Goal: Information Seeking & Learning: Learn about a topic

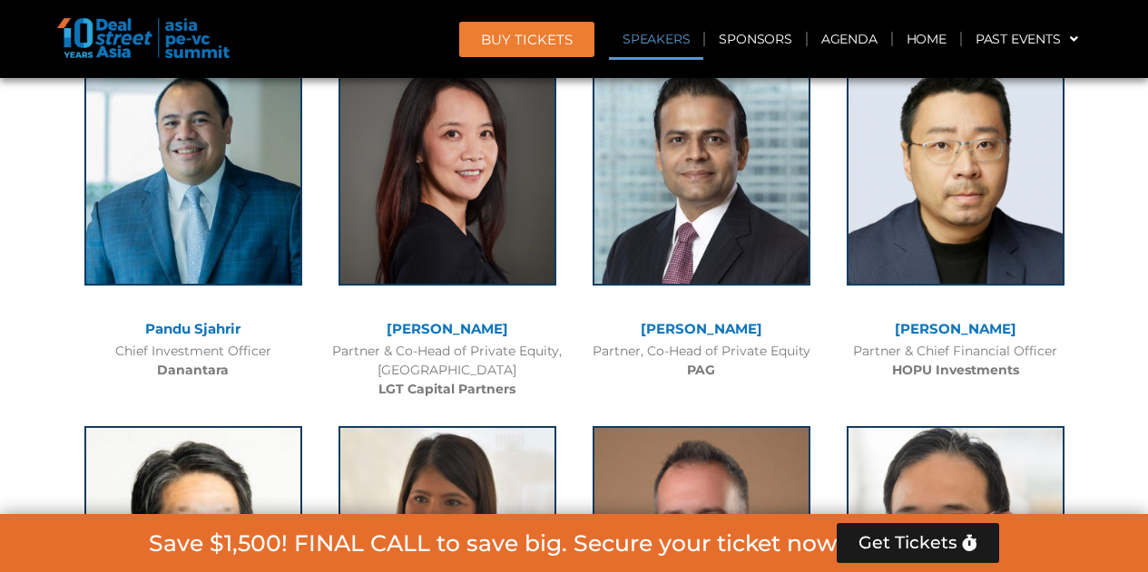
scroll to position [2068, 0]
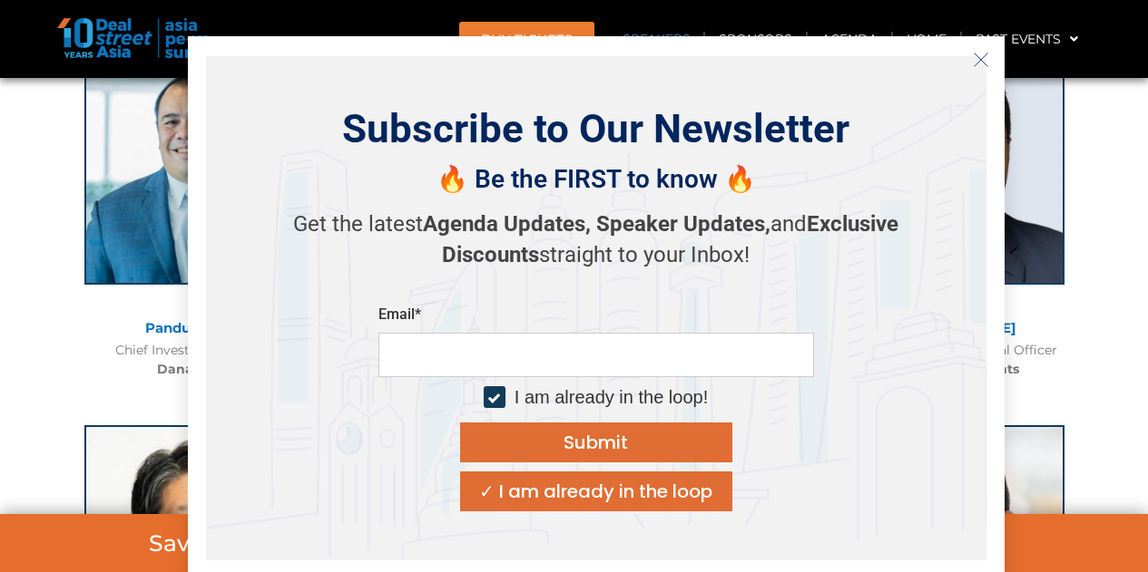
click at [983, 56] on icon "Close" at bounding box center [981, 60] width 16 height 16
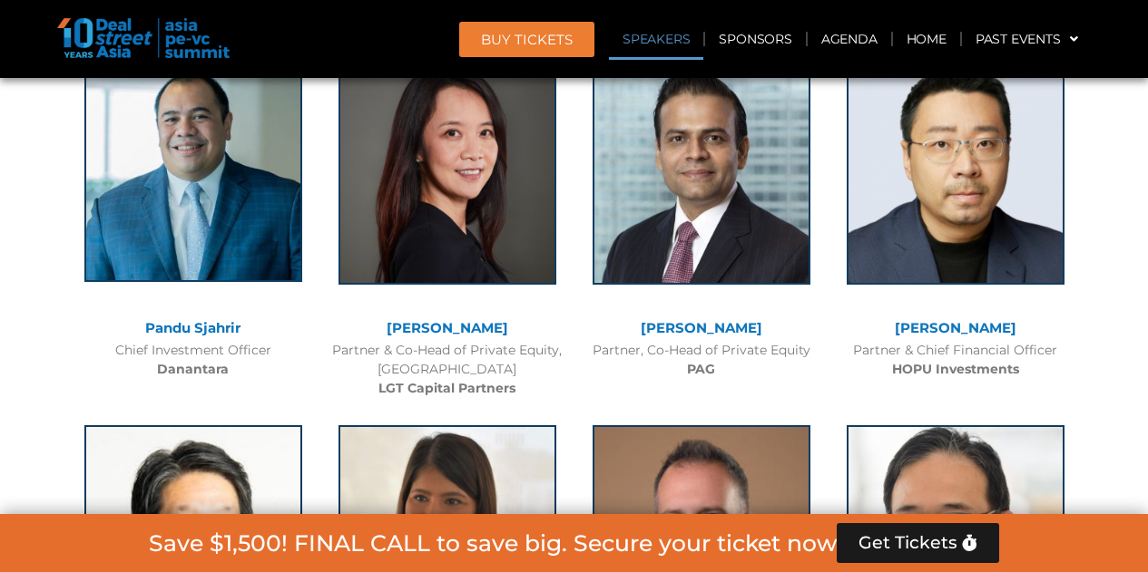
click at [257, 200] on img at bounding box center [193, 168] width 218 height 227
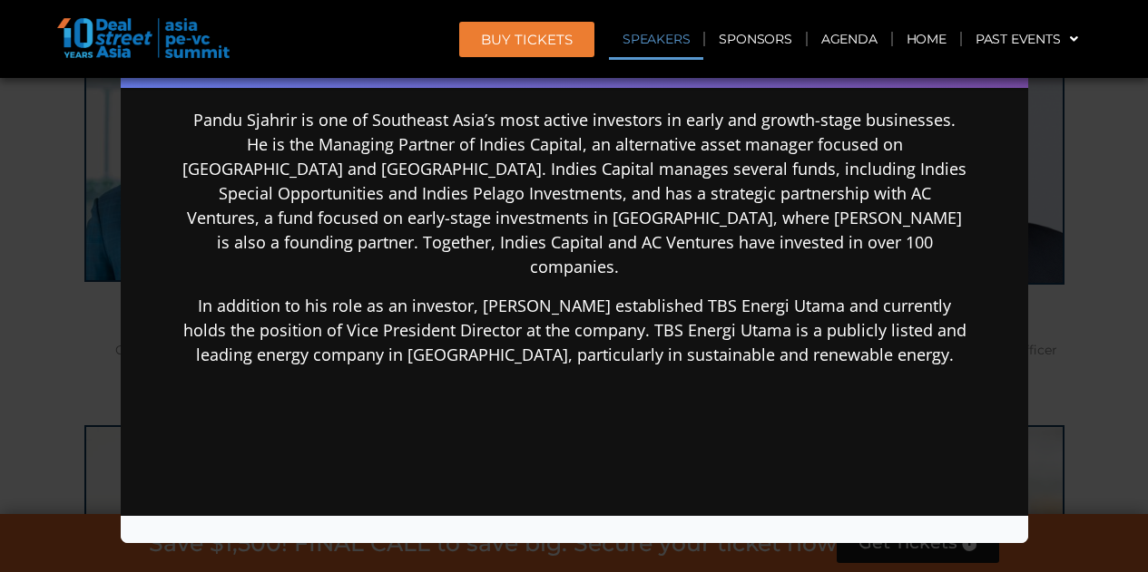
scroll to position [381, 0]
click at [1075, 249] on div "Speaker Profile ×" at bounding box center [574, 286] width 1148 height 572
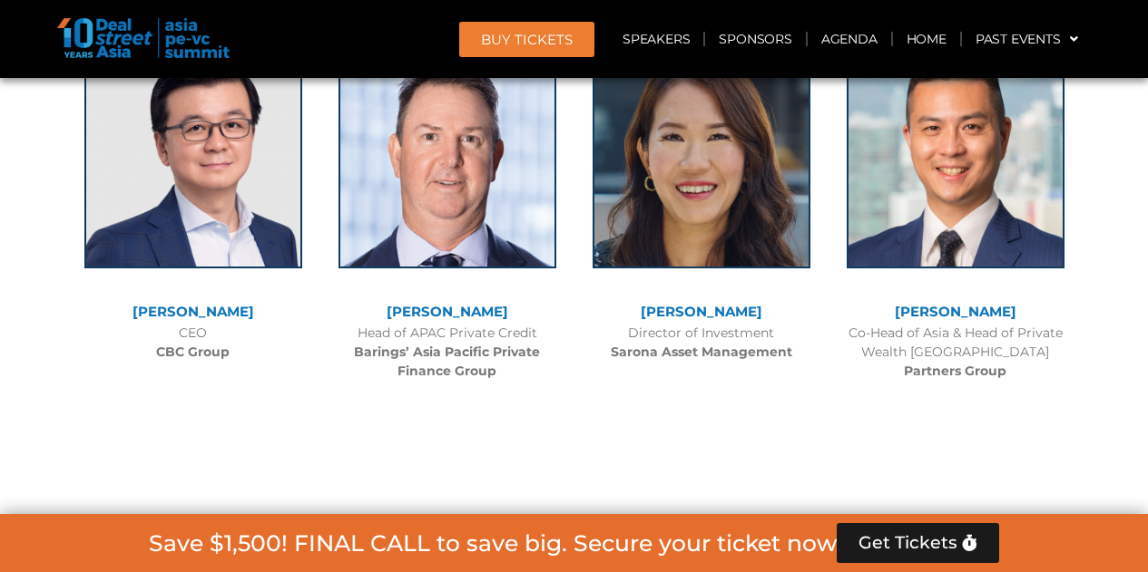
scroll to position [3246, 0]
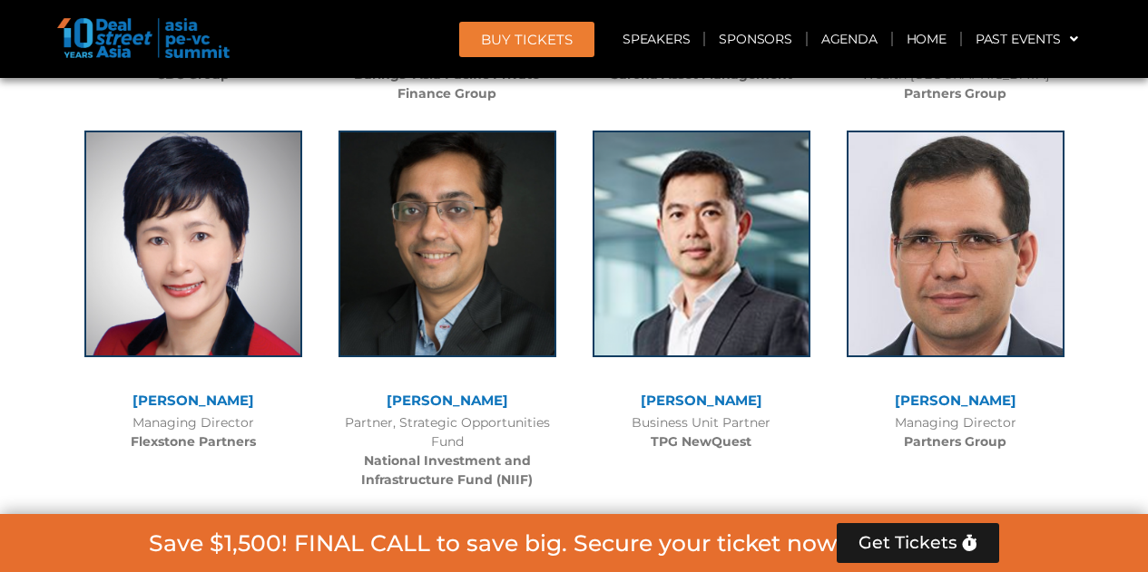
click at [815, 269] on div at bounding box center [701, 258] width 236 height 272
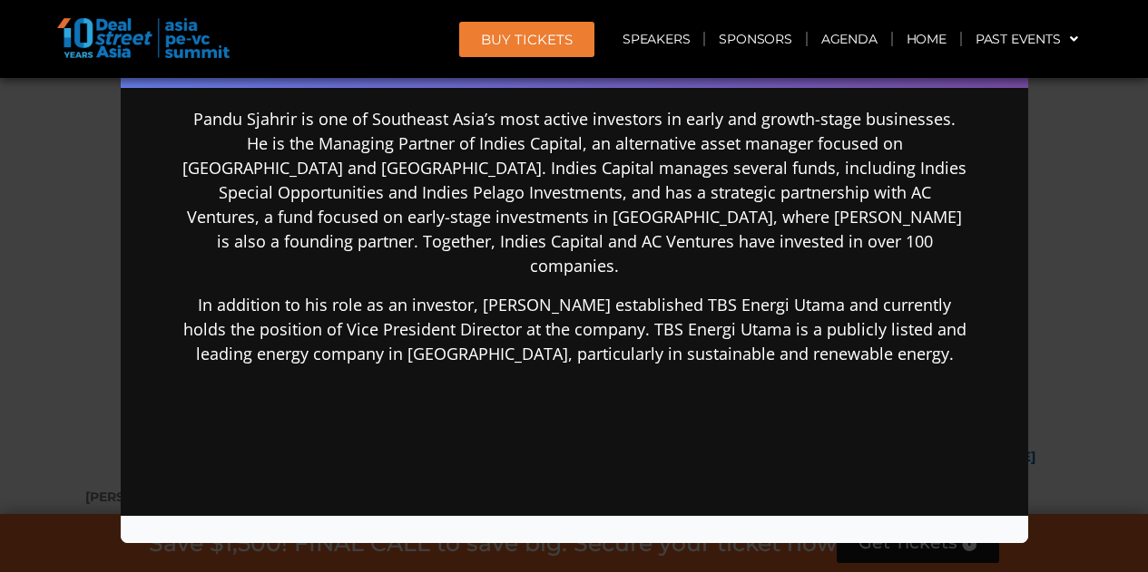
scroll to position [3853, 0]
click at [1050, 110] on div "Speaker Profile ×" at bounding box center [574, 286] width 1148 height 572
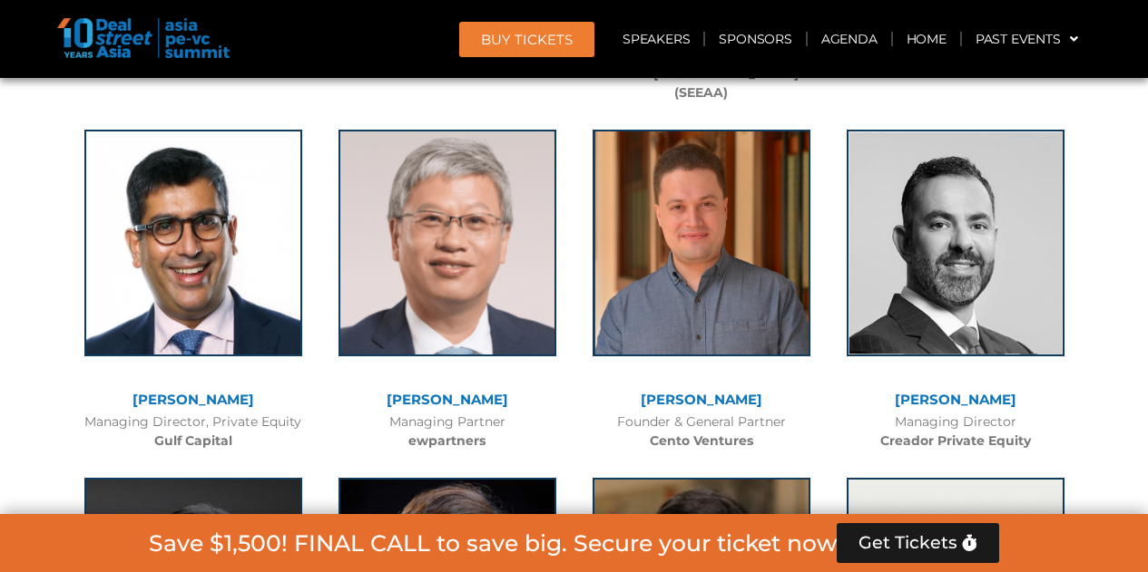
scroll to position [5020, 0]
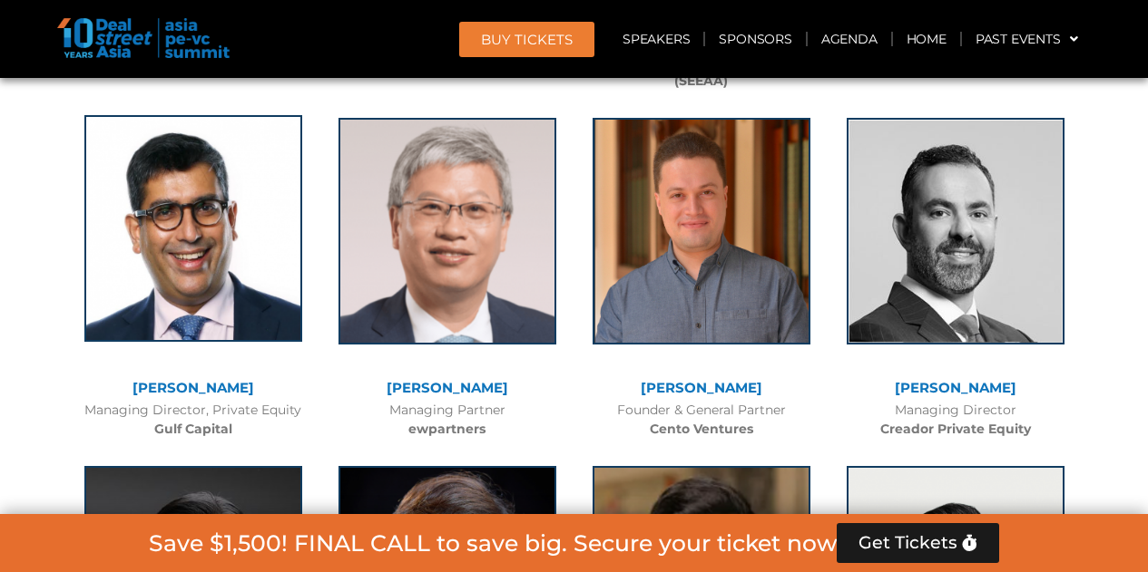
click at [265, 241] on img at bounding box center [193, 228] width 218 height 227
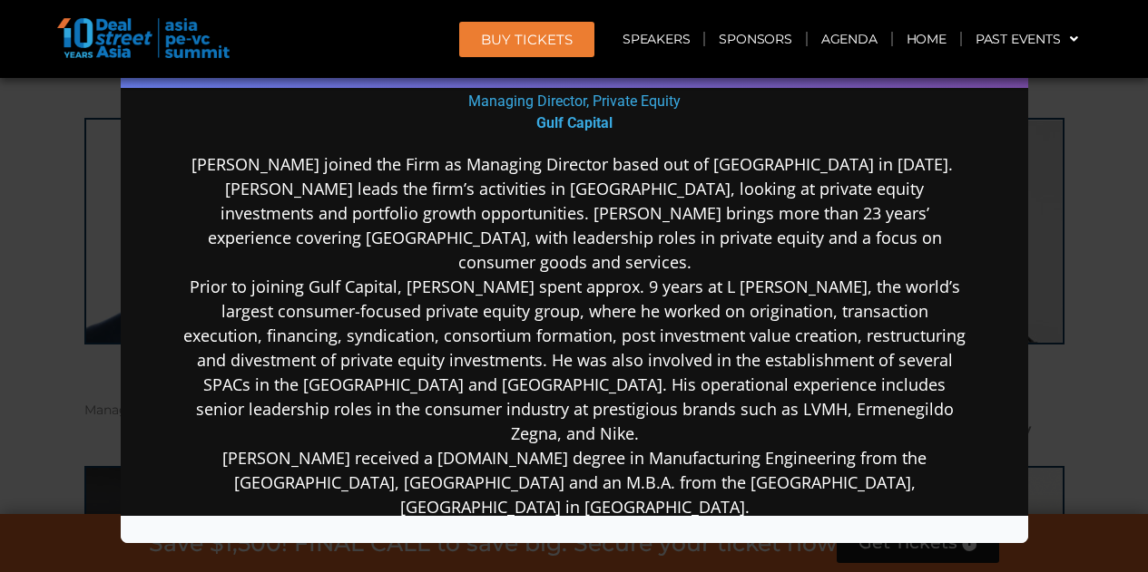
scroll to position [322, 0]
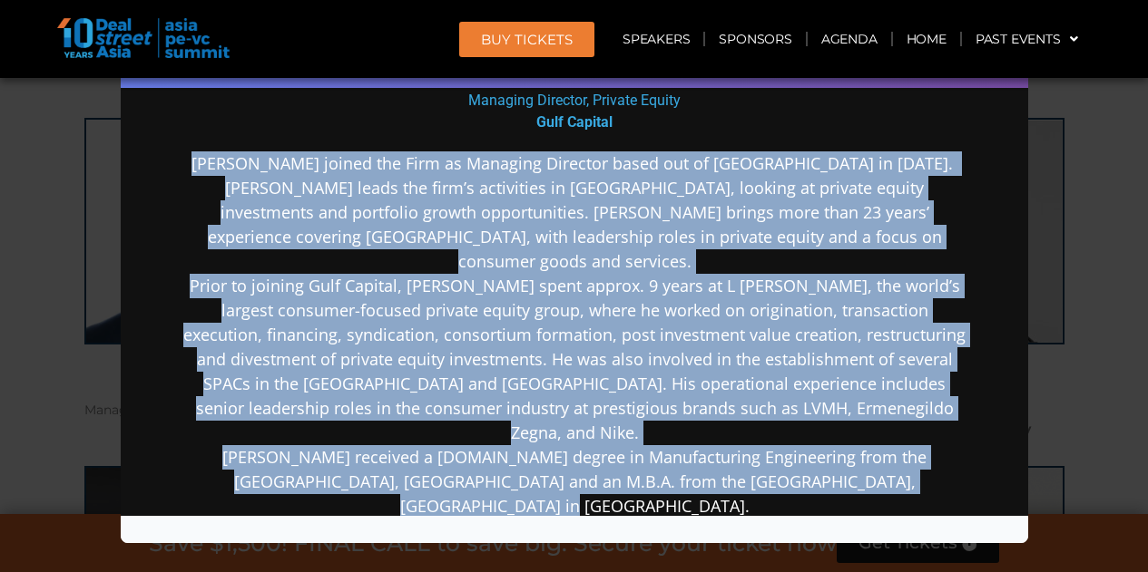
drag, startPoint x: 197, startPoint y: 152, endPoint x: 905, endPoint y: 484, distance: 782.1
click at [905, 484] on div "[PERSON_NAME] joined the Firm as Managing Director based out of [GEOGRAPHIC_DAT…" at bounding box center [573, 478] width 784 height 654
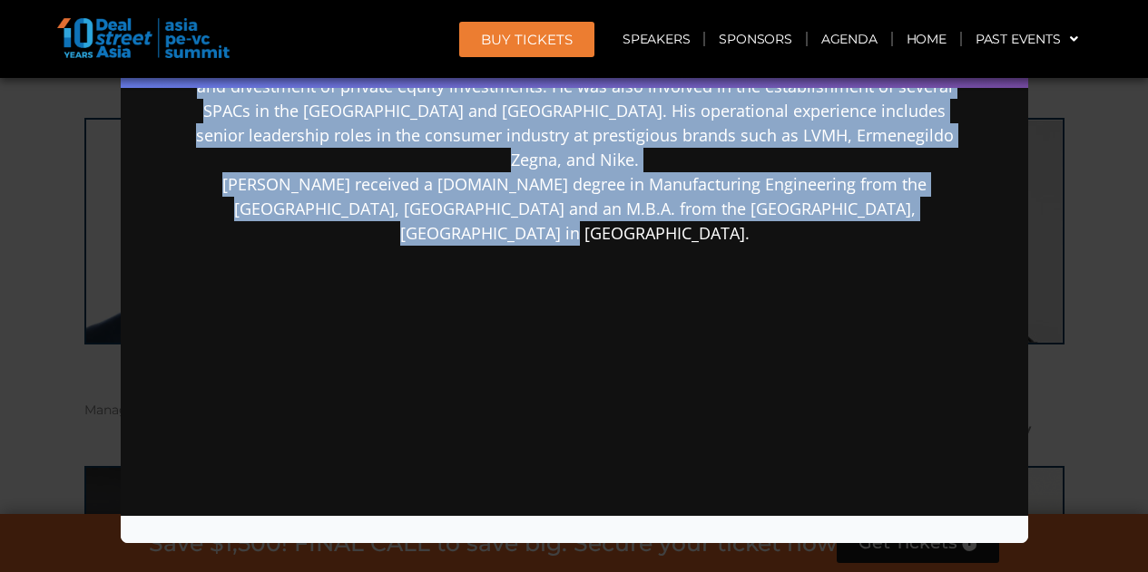
copy p "Lo. Ipsumdol Sitamet consec adi Elit se Doeiusmo Temporin utlab etd ma Aliquaen…"
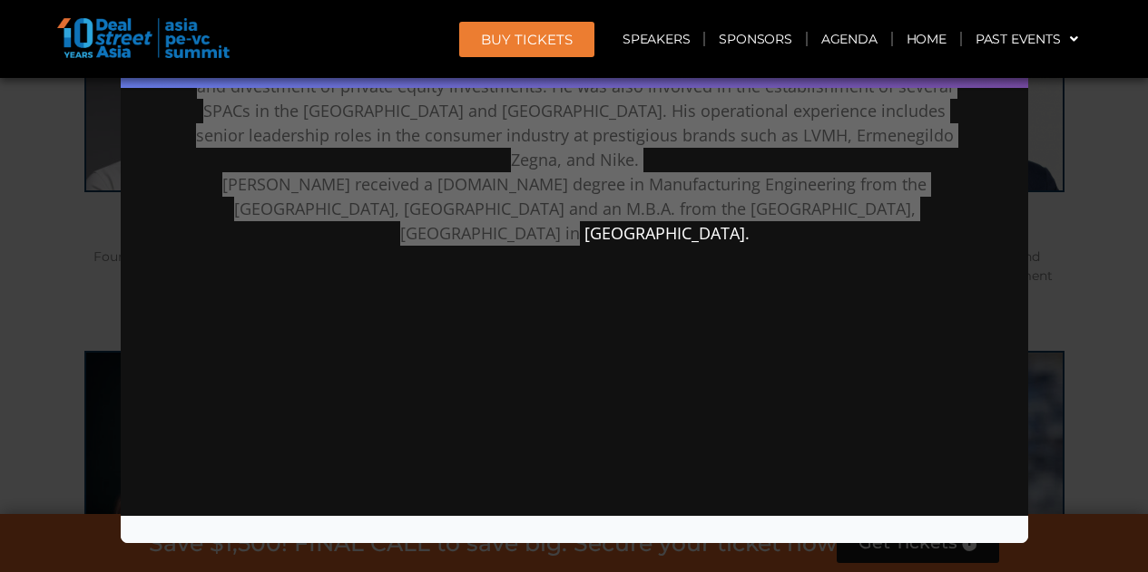
click at [1116, 254] on div "Speaker Profile ×" at bounding box center [574, 286] width 1148 height 572
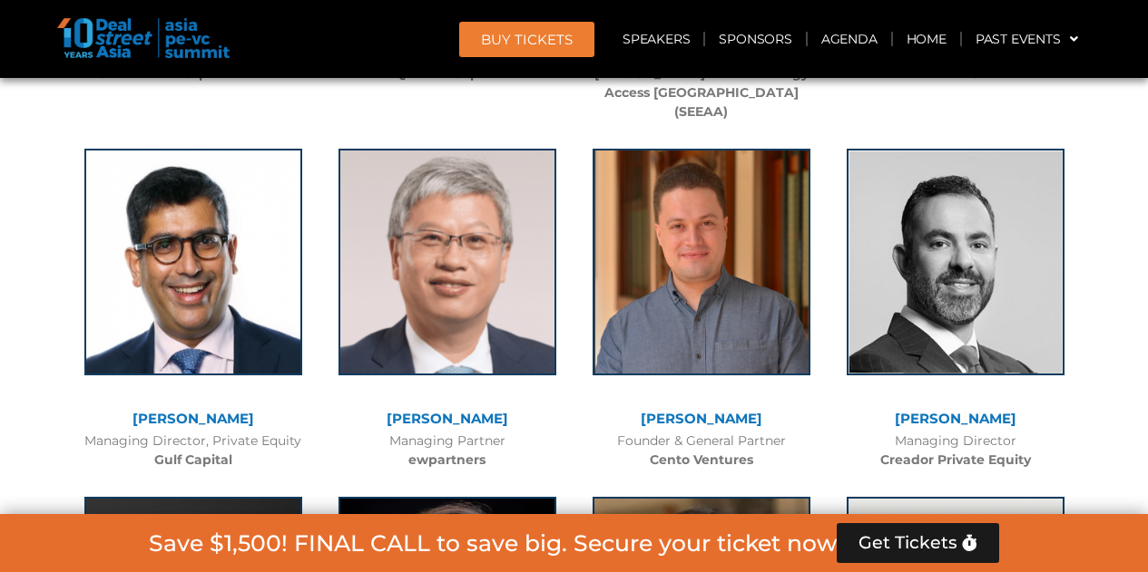
scroll to position [4990, 0]
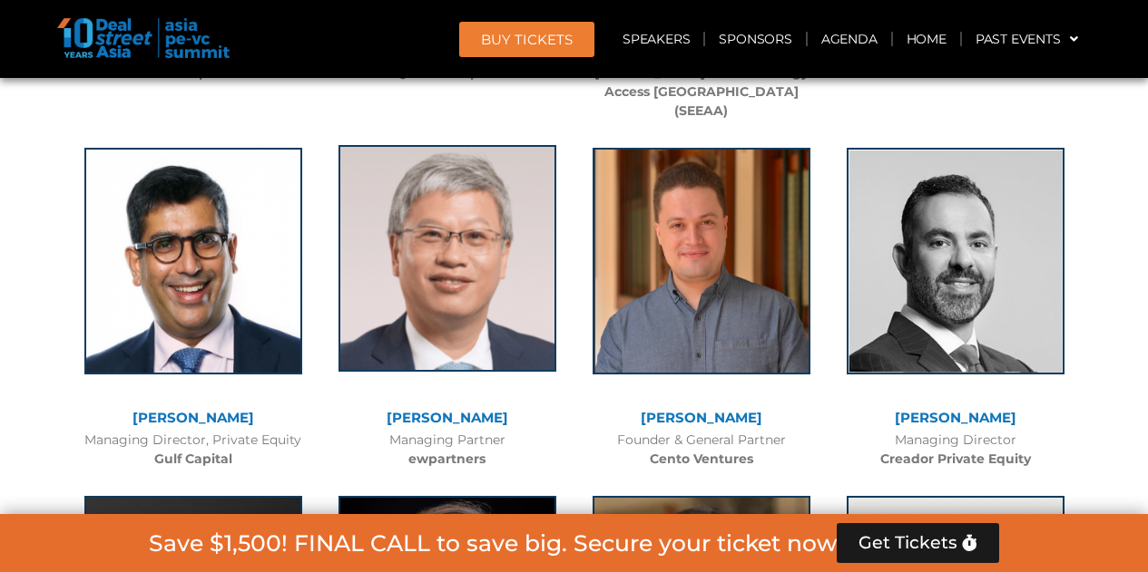
click at [455, 264] on img at bounding box center [447, 258] width 218 height 227
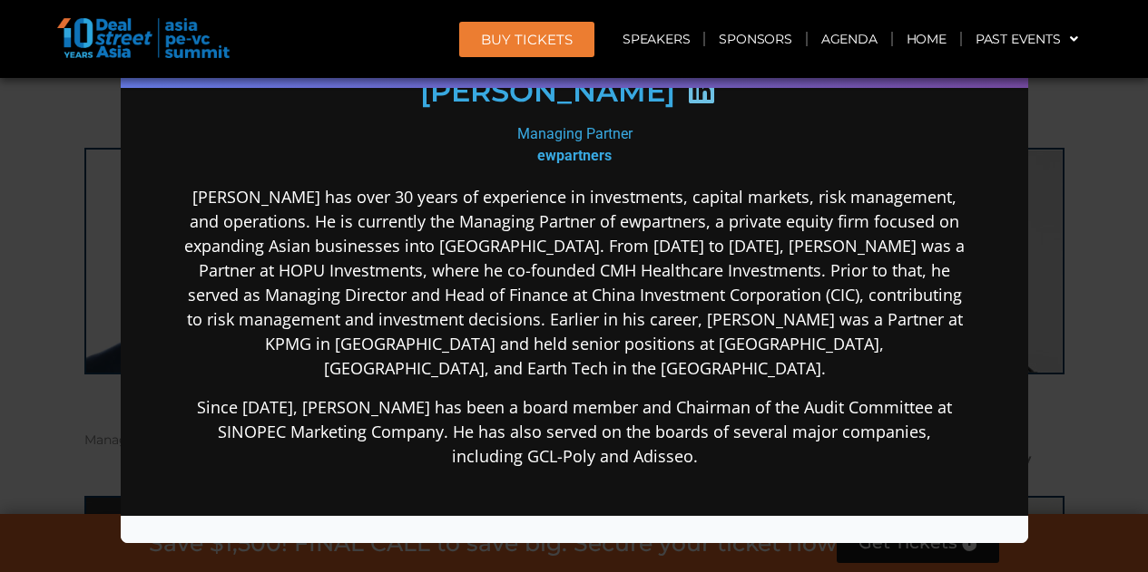
scroll to position [279, 0]
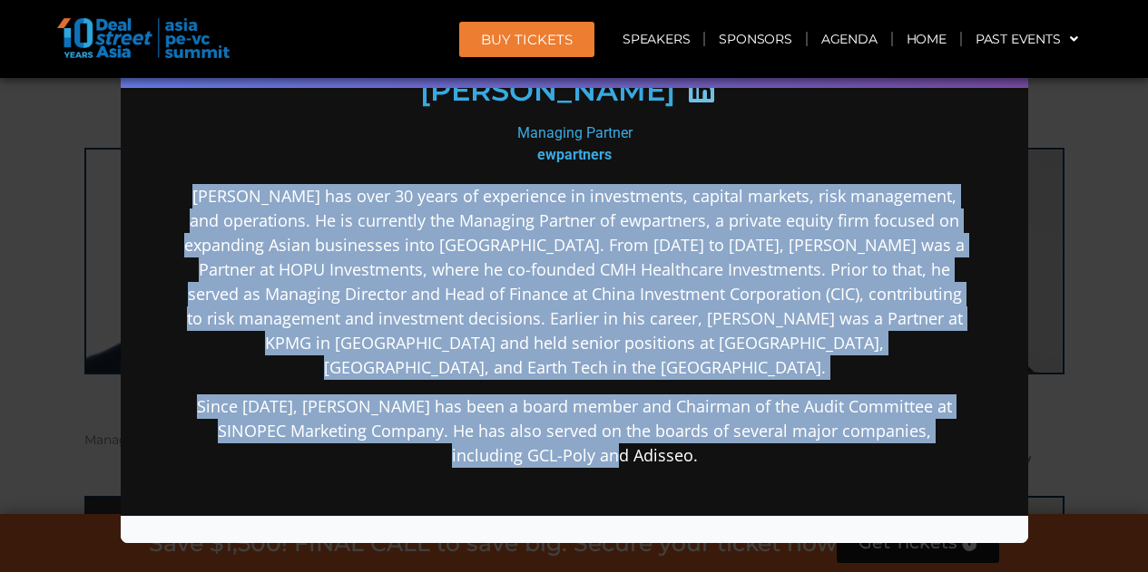
drag, startPoint x: 651, startPoint y: 444, endPoint x: 191, endPoint y: 172, distance: 534.0
click at [191, 172] on div "[PERSON_NAME] Managing Partner ewpartners [PERSON_NAME] has over 30 years of ex…" at bounding box center [573, 310] width 784 height 888
copy div "[PERSON_NAME] has over 30 years of experience in investments, capital markets, …"
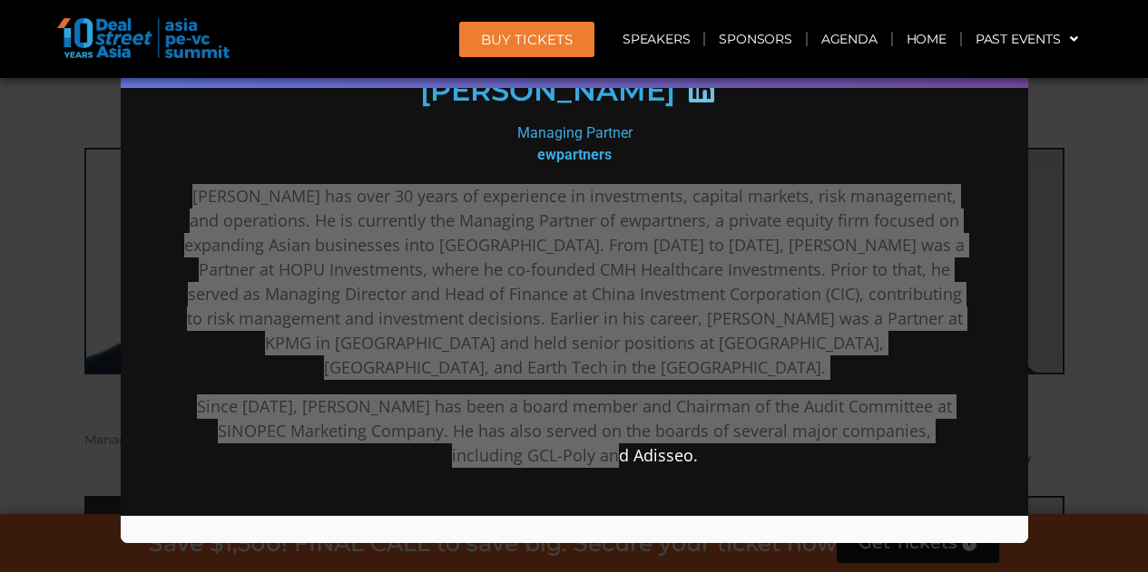
click at [1040, 300] on div "Speaker Profile ×" at bounding box center [574, 286] width 1148 height 572
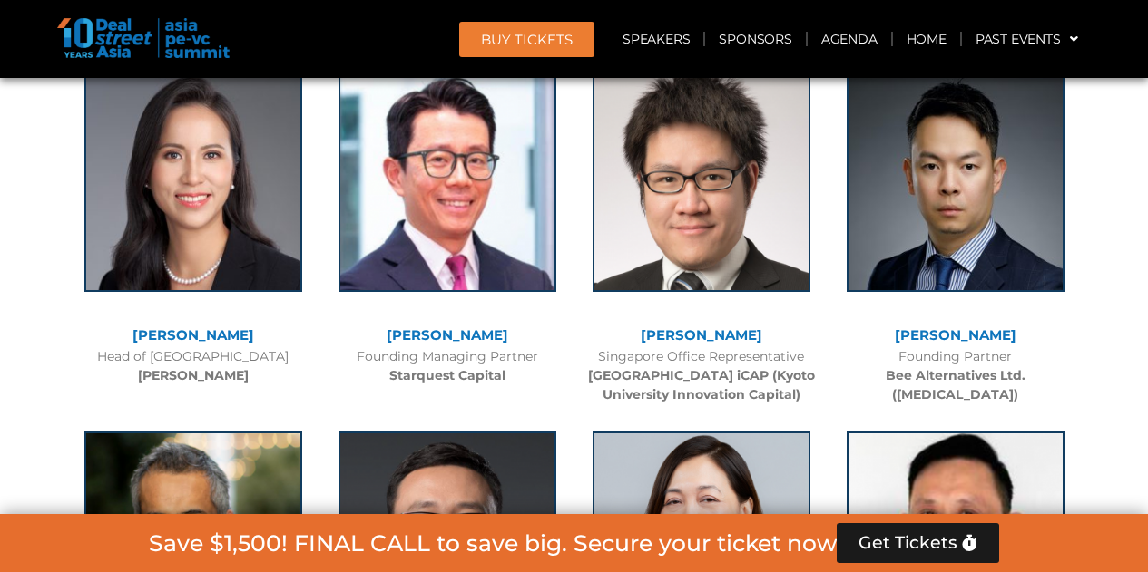
scroll to position [7638, 0]
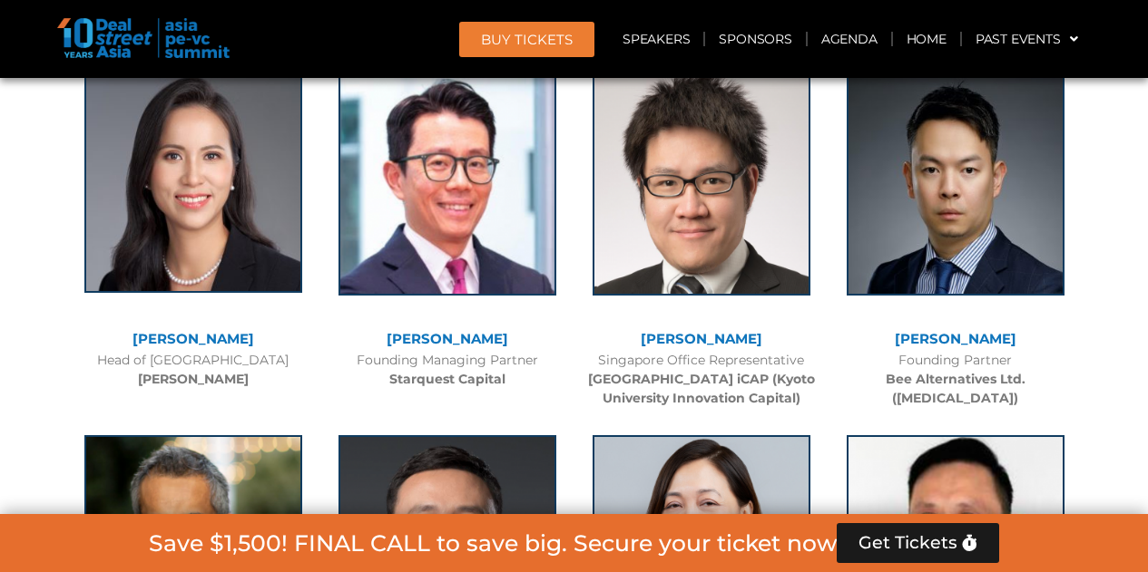
click at [274, 167] on img at bounding box center [193, 179] width 218 height 227
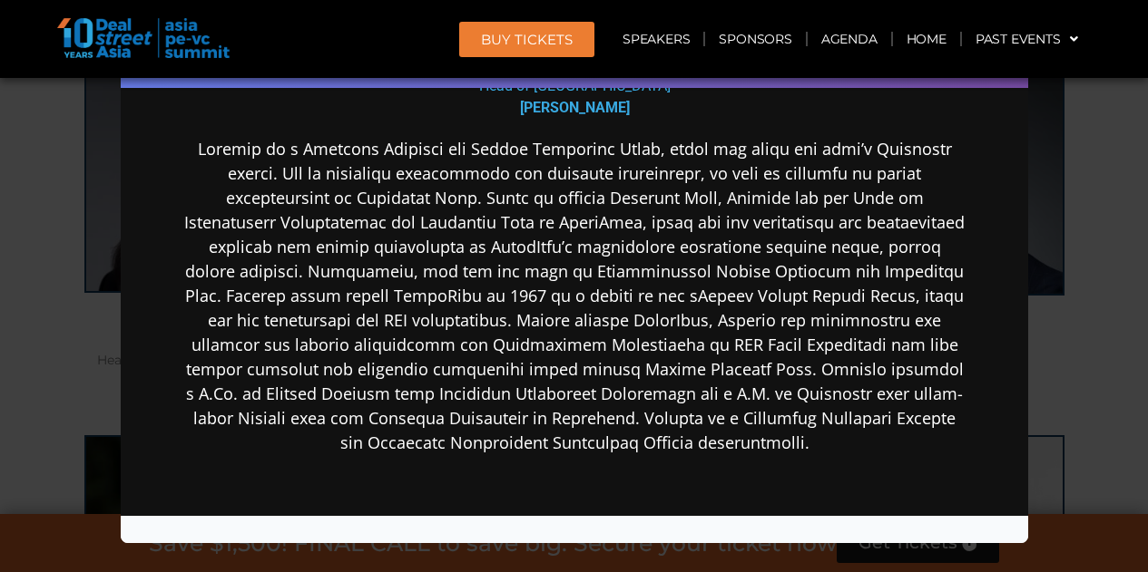
scroll to position [352, 0]
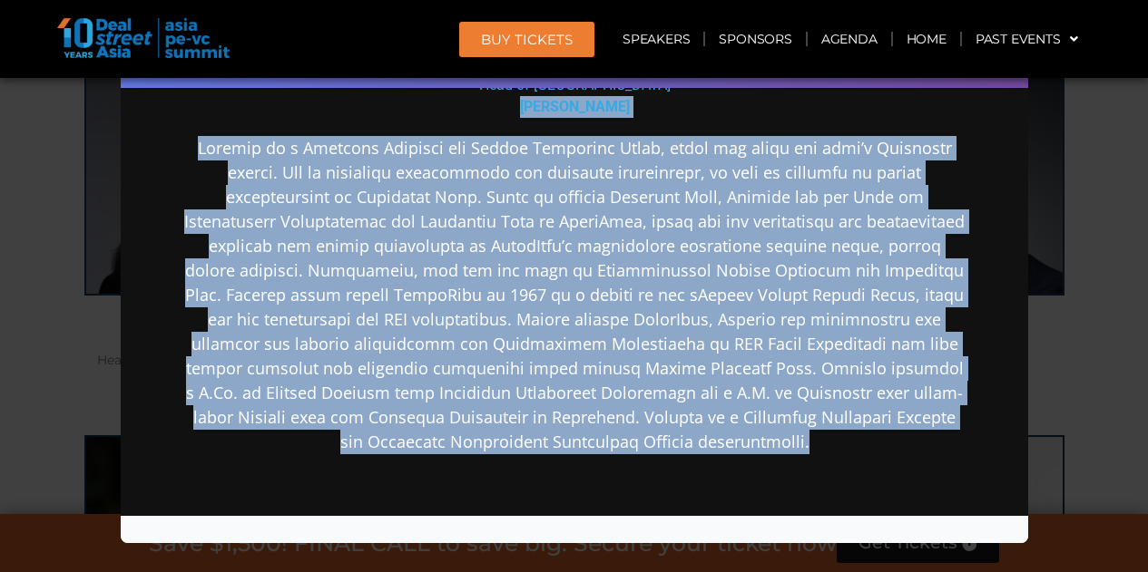
drag, startPoint x: 793, startPoint y: 455, endPoint x: 382, endPoint y: 96, distance: 545.3
click at [382, 96] on div "[PERSON_NAME] Head of [GEOGRAPHIC_DATA] [PERSON_NAME]" at bounding box center [573, 266] width 784 height 948
copy div "Loremips Dolo Sitamet co a Elitsedd Eiusmodt inc Utlabo Etdolorem Aliqu, enima …"
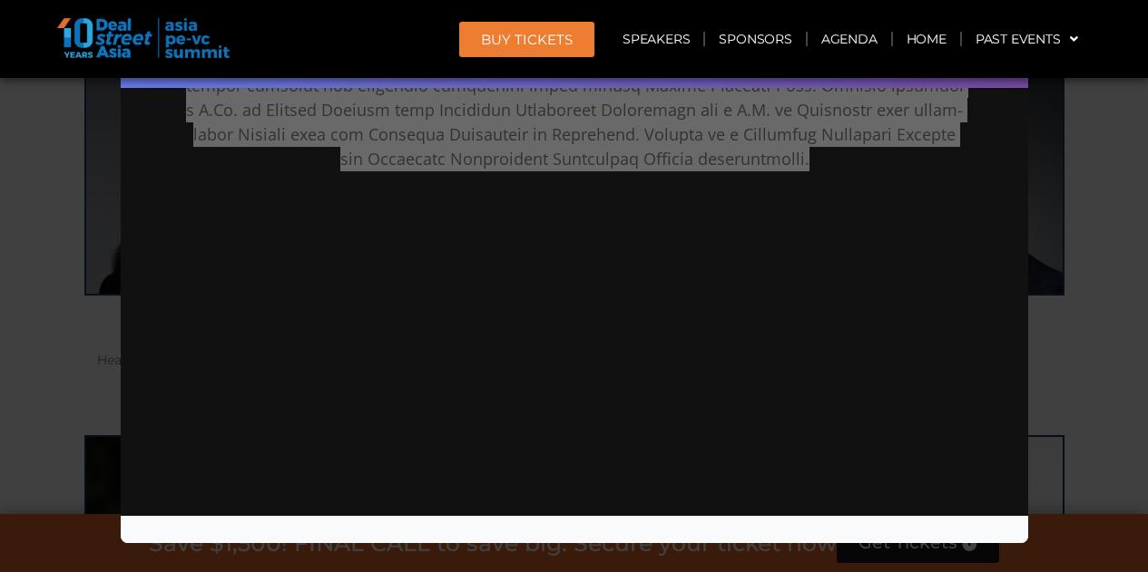
click at [1120, 348] on div "Speaker Profile ×" at bounding box center [574, 286] width 1148 height 572
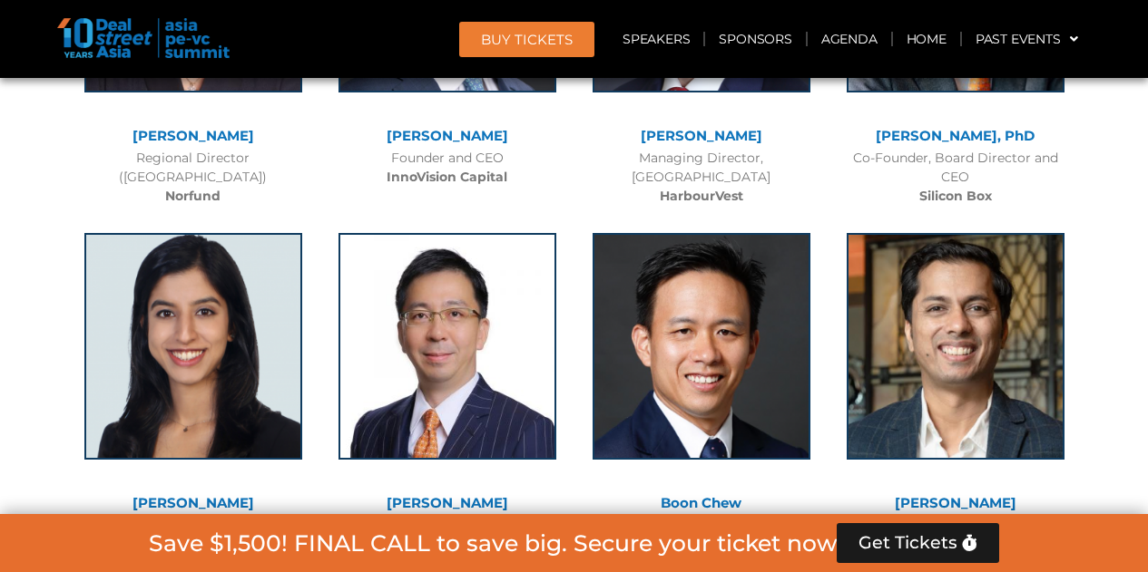
scroll to position [9364, 0]
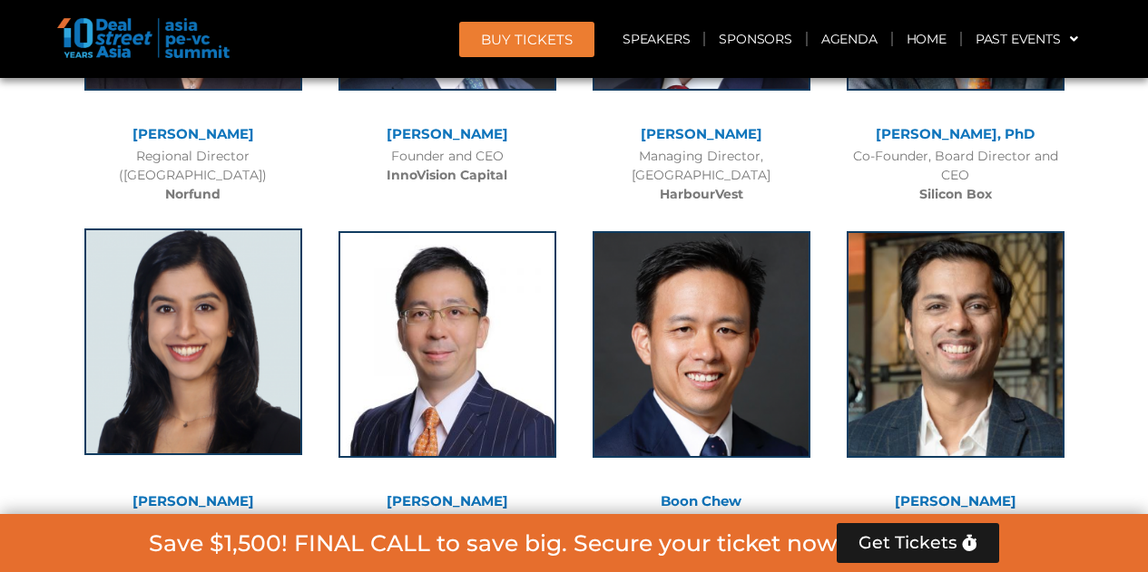
click at [206, 251] on img at bounding box center [193, 342] width 218 height 227
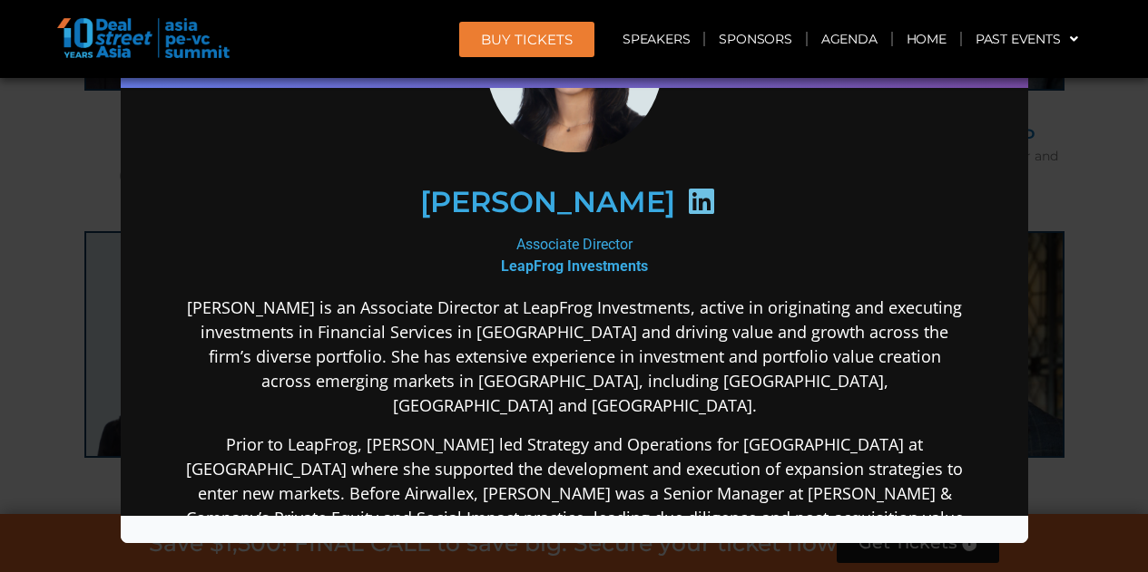
scroll to position [201, 0]
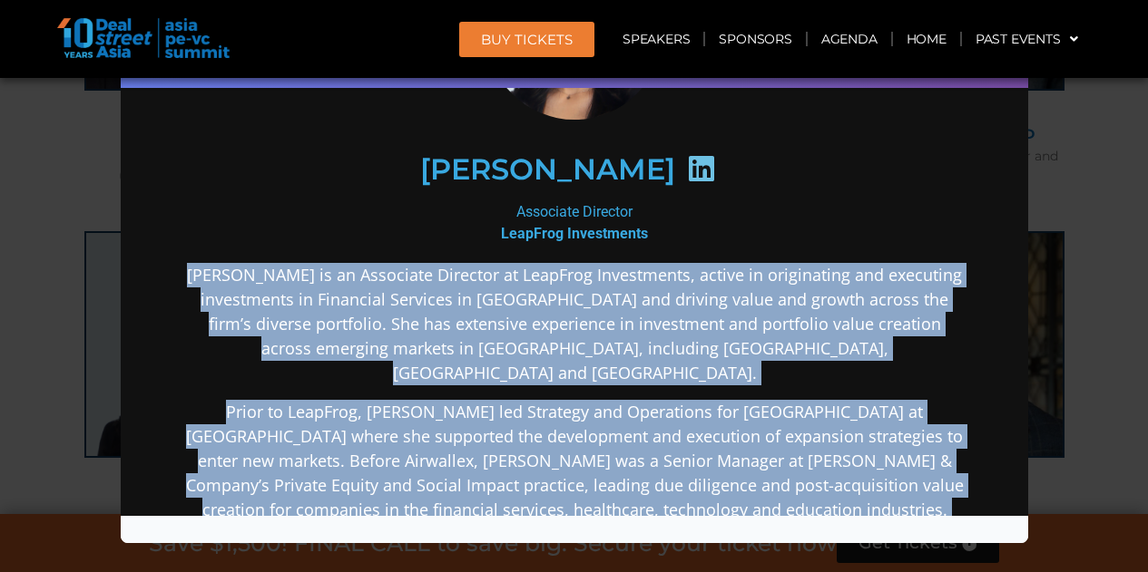
drag, startPoint x: 805, startPoint y: 433, endPoint x: 196, endPoint y: 265, distance: 631.5
copy div "Loremip do si Ametconse Adipisci el SeddOeiu Temporincid, utlabo et doloremagna…"
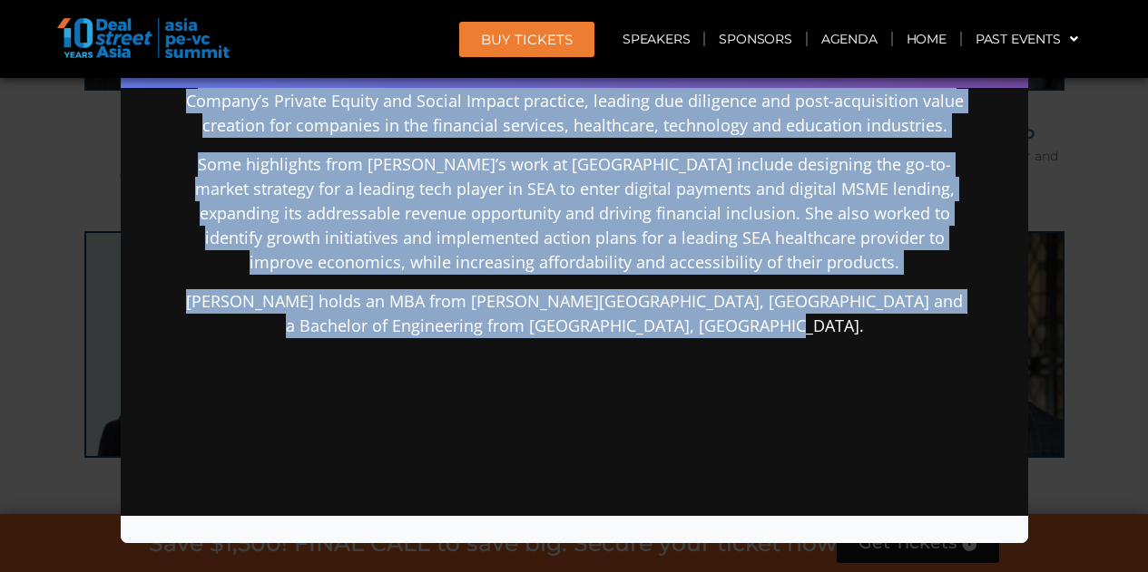
scroll to position [587, 0]
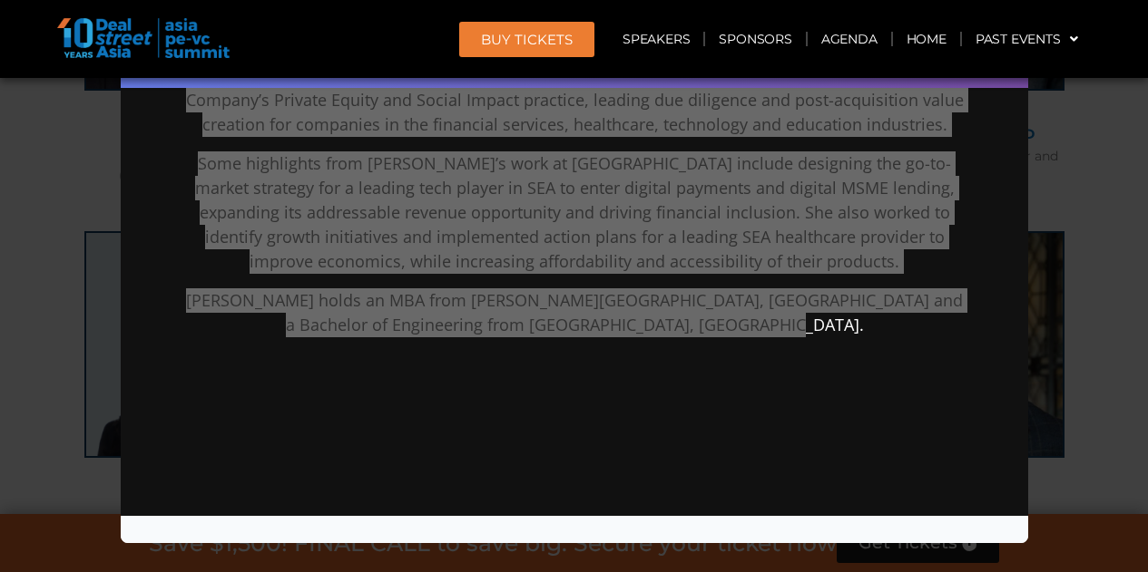
click at [1101, 362] on div "Speaker Profile ×" at bounding box center [574, 286] width 1148 height 572
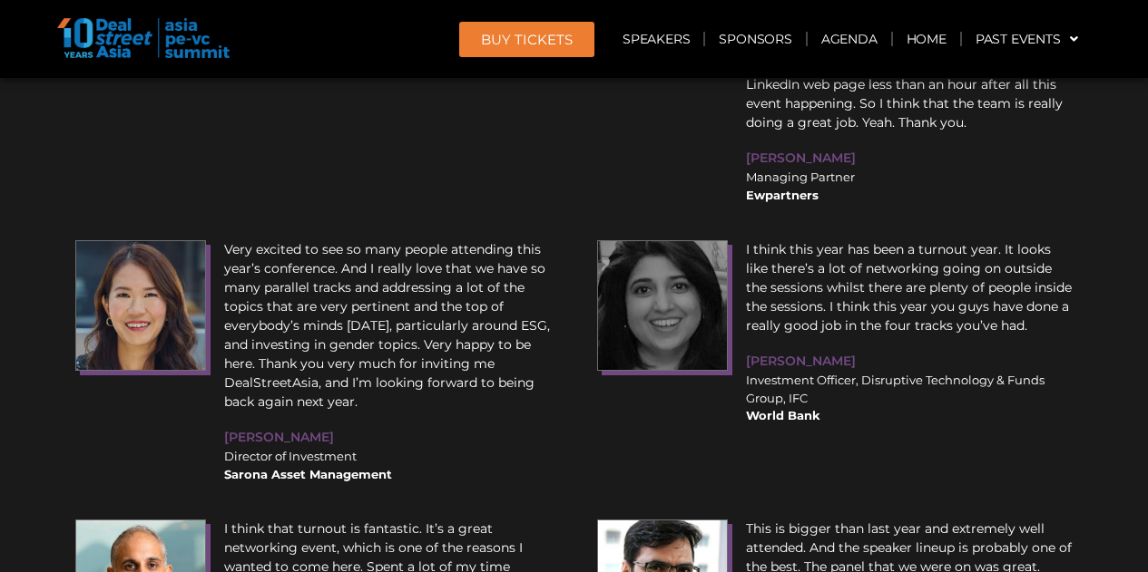
scroll to position [22073, 0]
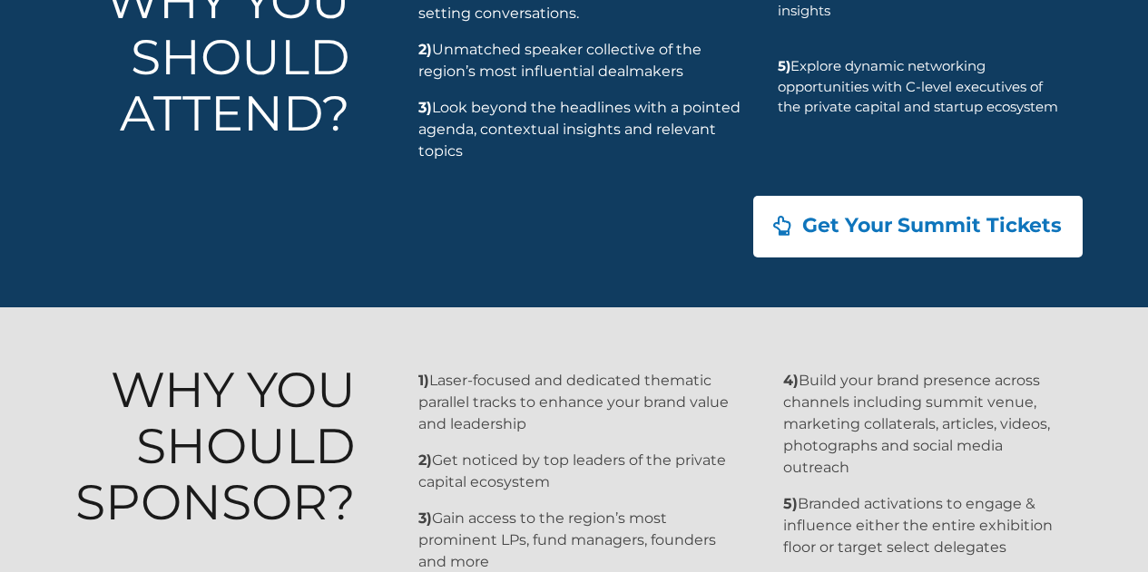
scroll to position [1886, 0]
